Goal: Task Accomplishment & Management: Manage account settings

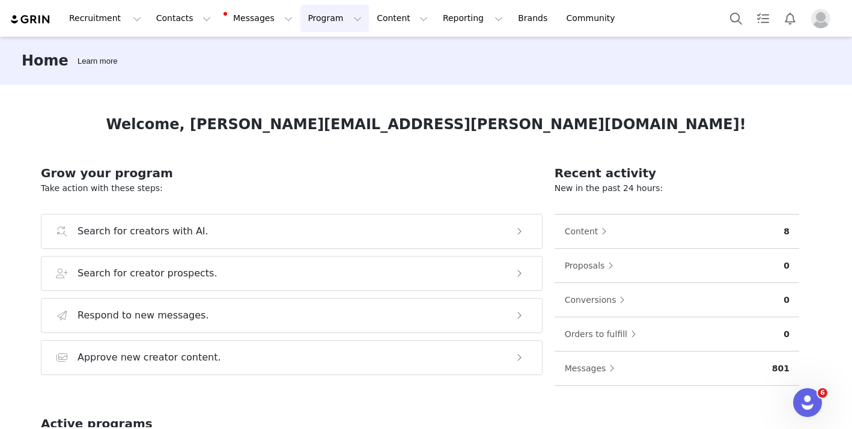
click at [304, 22] on button "Program Program" at bounding box center [335, 18] width 69 height 27
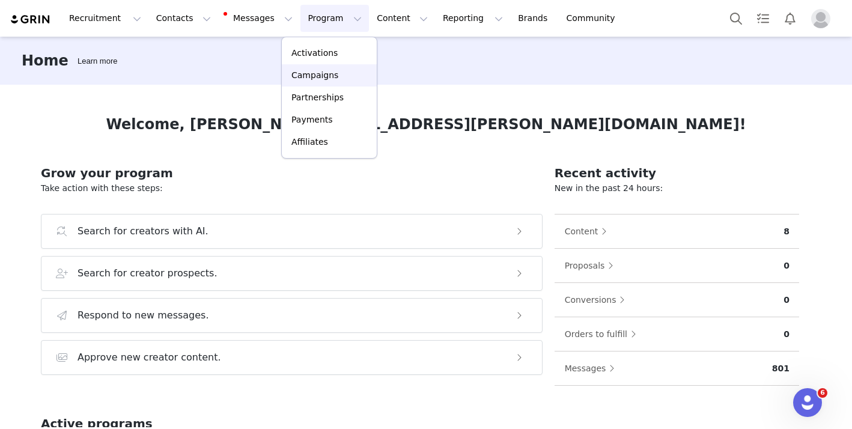
click at [321, 78] on p "Campaigns" at bounding box center [315, 75] width 47 height 13
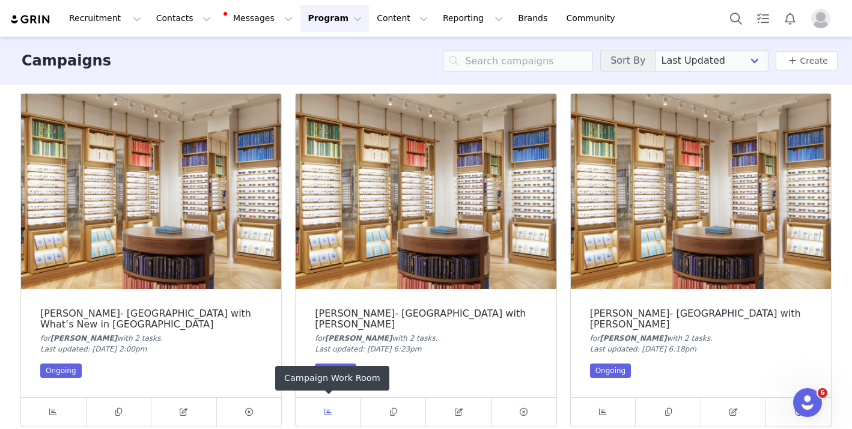
click at [327, 415] on icon at bounding box center [329, 412] width 8 height 8
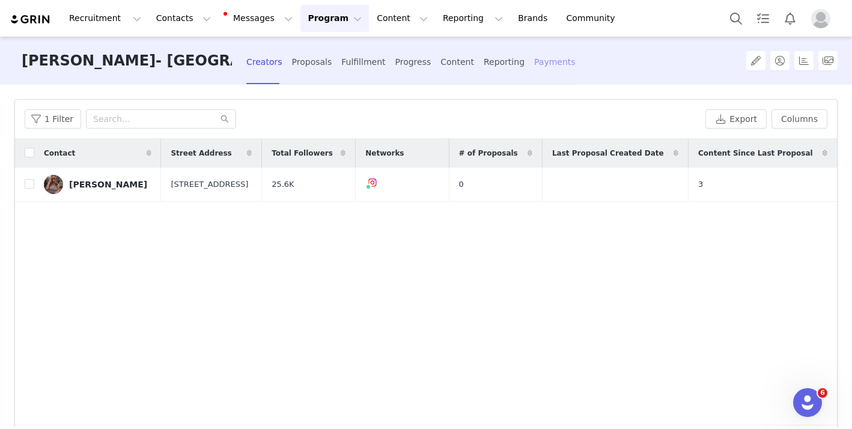
click at [534, 64] on div "Payments" at bounding box center [554, 62] width 41 height 32
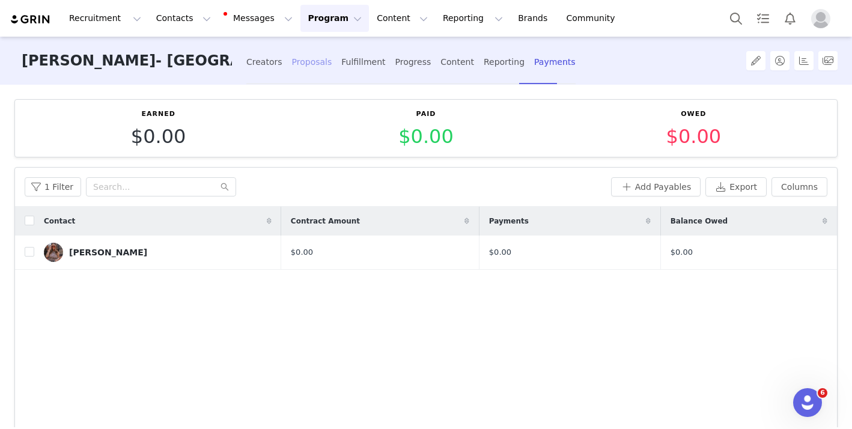
click at [319, 62] on div "Proposals" at bounding box center [312, 62] width 40 height 32
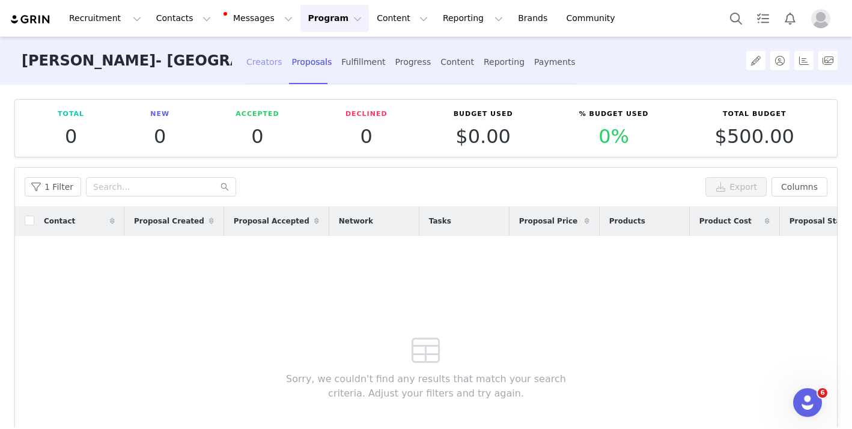
click at [268, 64] on div "Creators" at bounding box center [264, 62] width 36 height 32
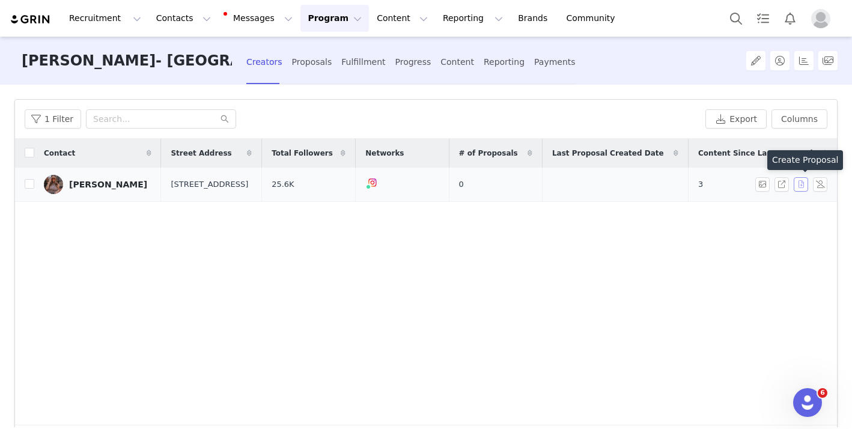
click at [804, 186] on button "button" at bounding box center [801, 184] width 14 height 14
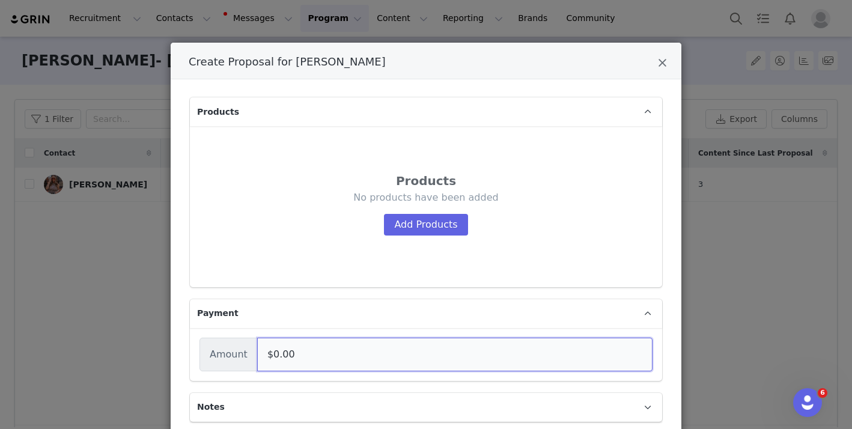
click at [329, 349] on input "$0.00" at bounding box center [455, 355] width 396 height 34
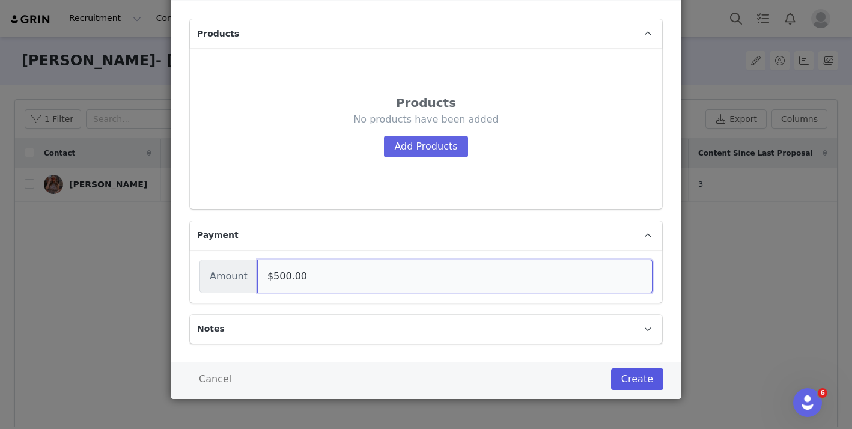
type input "$500.00"
click at [632, 379] on button "Create" at bounding box center [637, 379] width 52 height 22
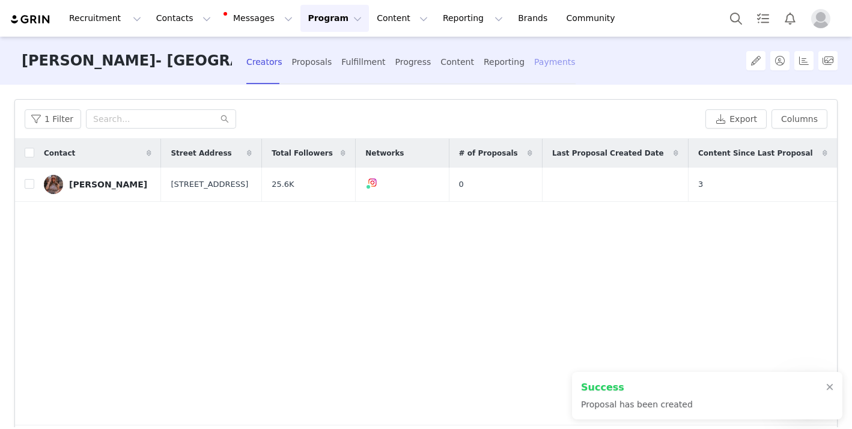
click at [543, 58] on div "Payments" at bounding box center [554, 62] width 41 height 32
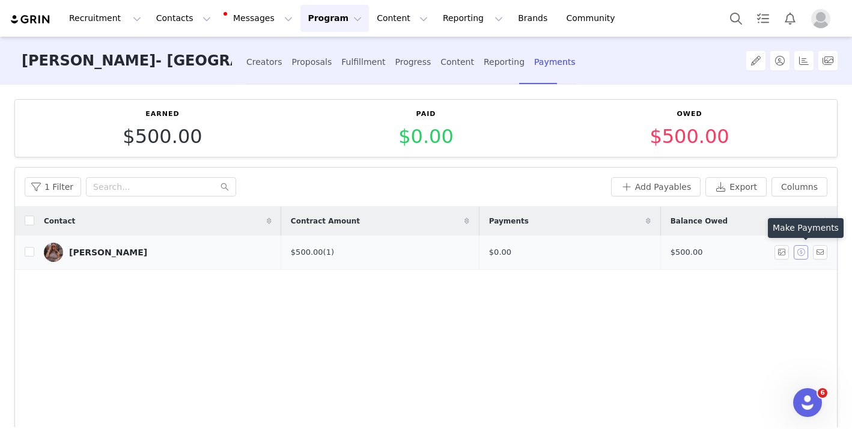
click at [806, 249] on button "button" at bounding box center [801, 252] width 14 height 14
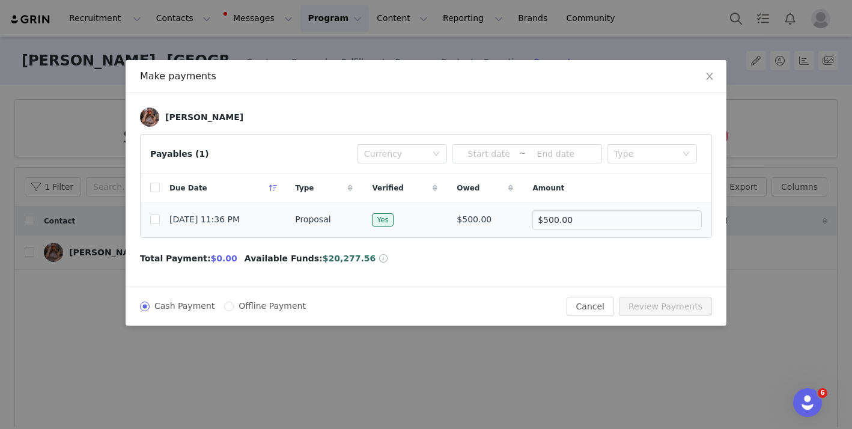
click at [229, 216] on span "[DATE] 11:36 PM" at bounding box center [205, 219] width 70 height 13
click at [154, 222] on input "checkbox" at bounding box center [155, 220] width 10 height 10
checkbox input "true"
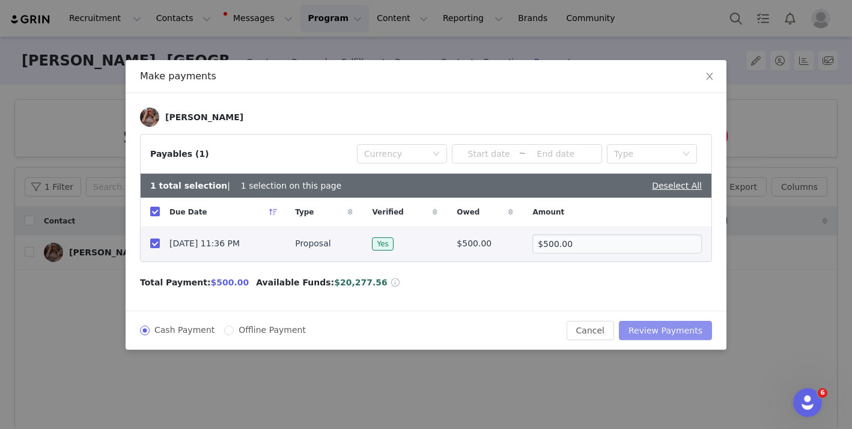
click at [689, 334] on button "Review Payments" at bounding box center [665, 330] width 93 height 19
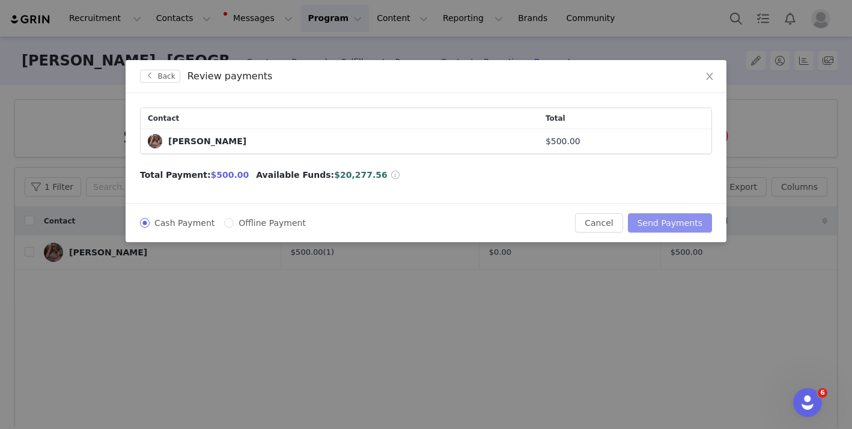
click at [658, 224] on button "Send Payments" at bounding box center [670, 222] width 84 height 19
